Goal: Transaction & Acquisition: Book appointment/travel/reservation

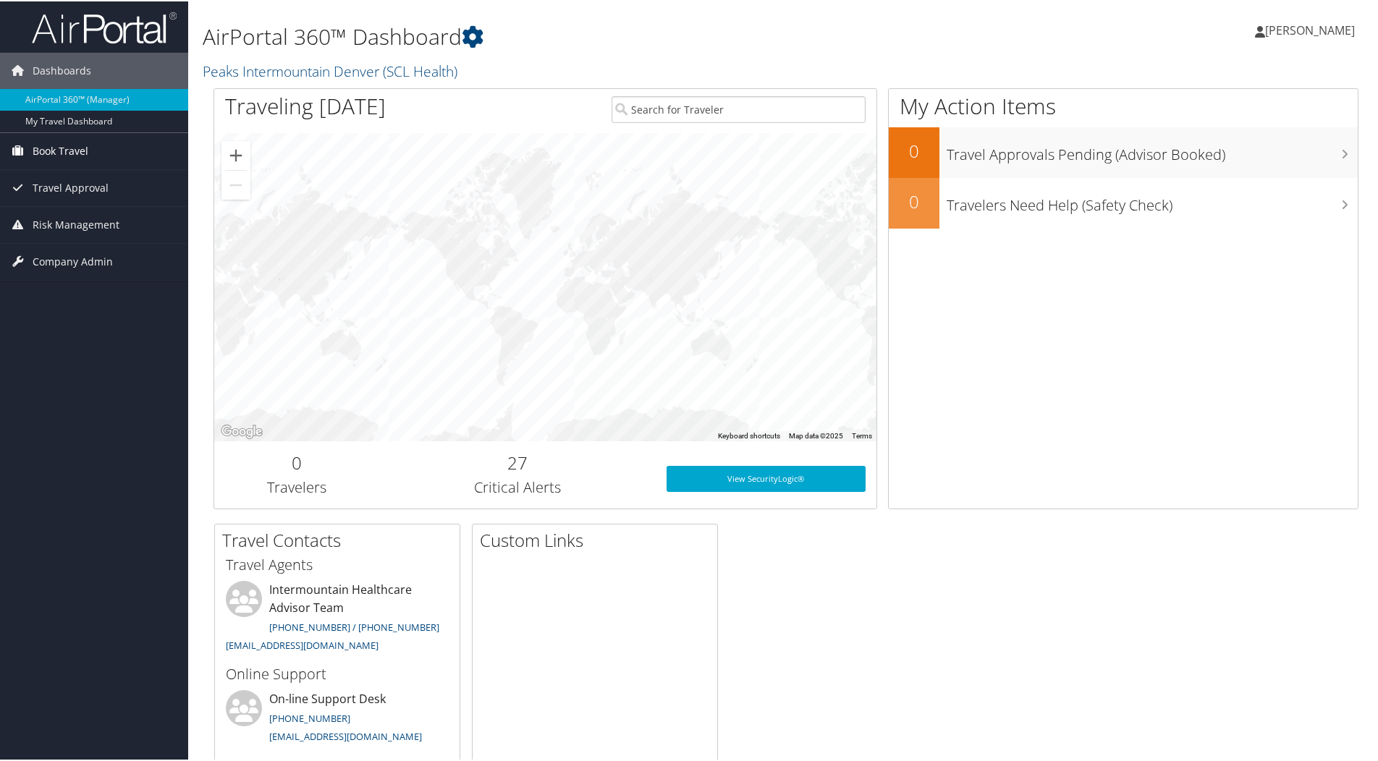
click at [60, 151] on span "Book Travel" at bounding box center [61, 150] width 56 height 36
click at [67, 197] on link "Book/Manage Online Trips" at bounding box center [94, 201] width 188 height 22
